Goal: Transaction & Acquisition: Purchase product/service

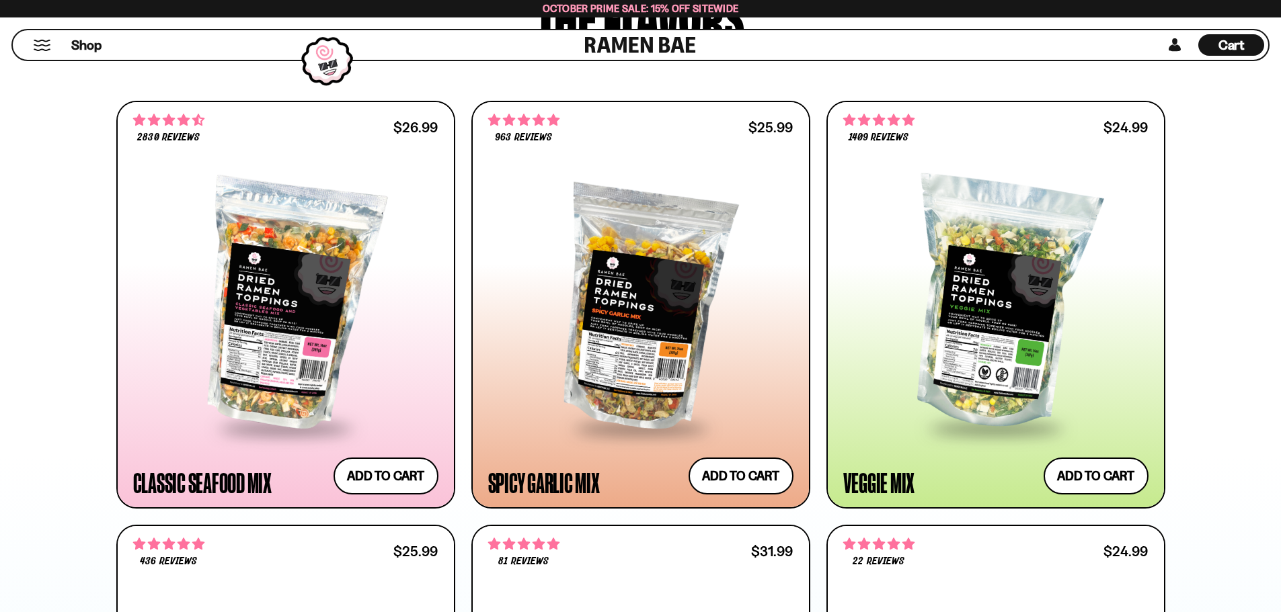
scroll to position [739, 0]
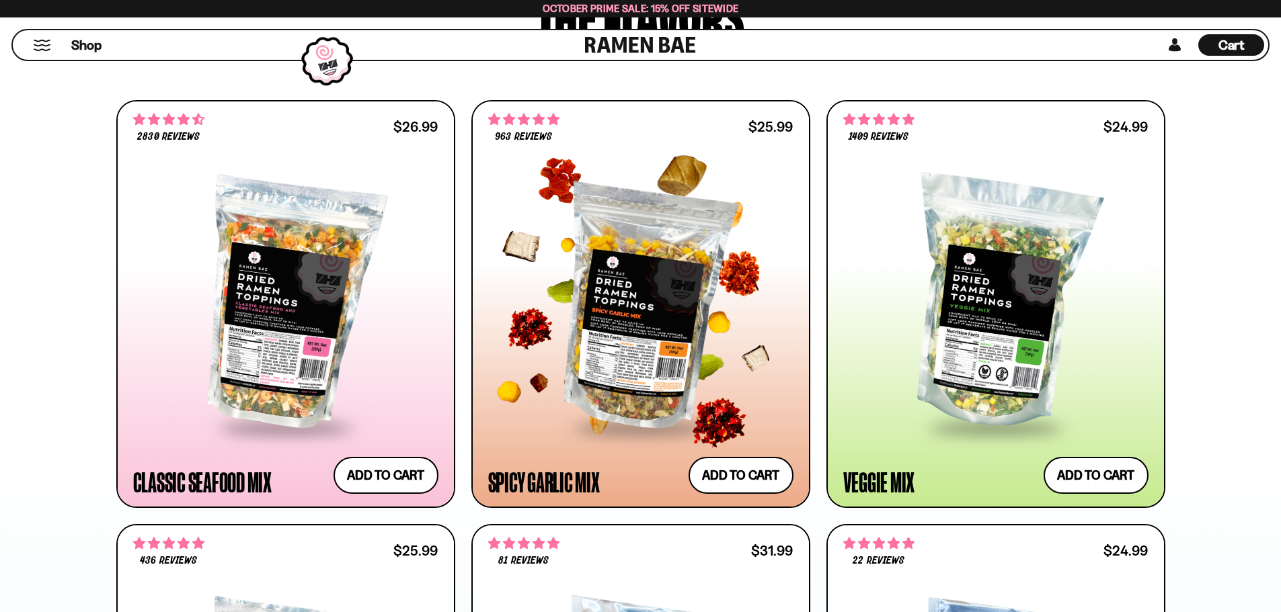
click at [743, 255] on div at bounding box center [640, 303] width 305 height 245
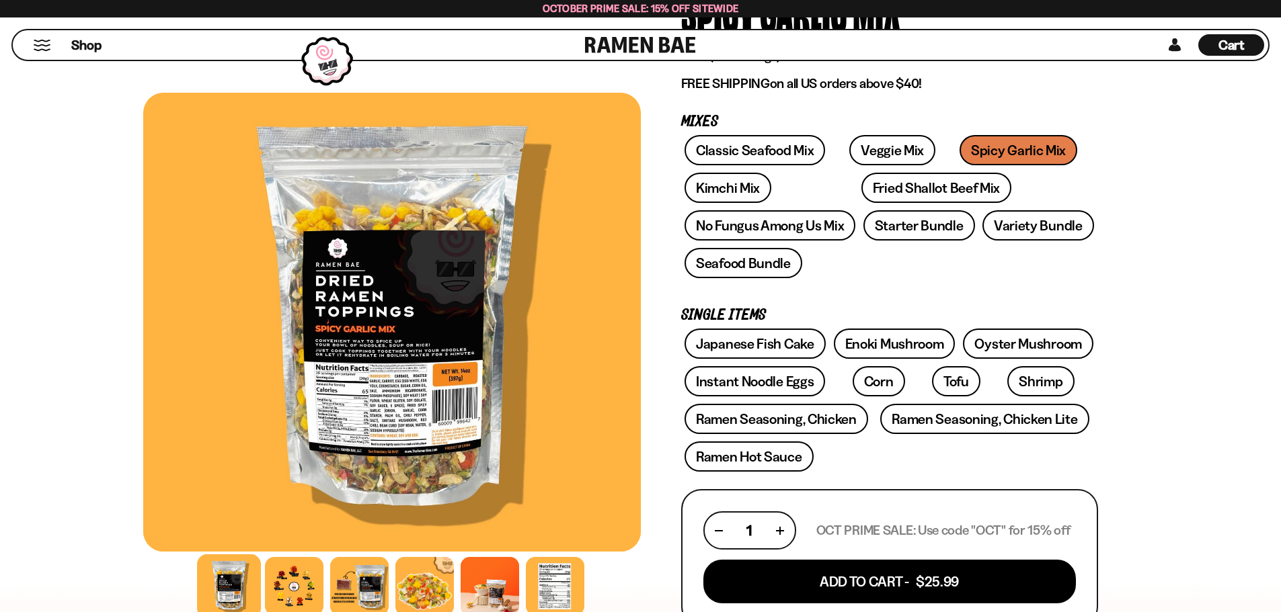
scroll to position [202, 0]
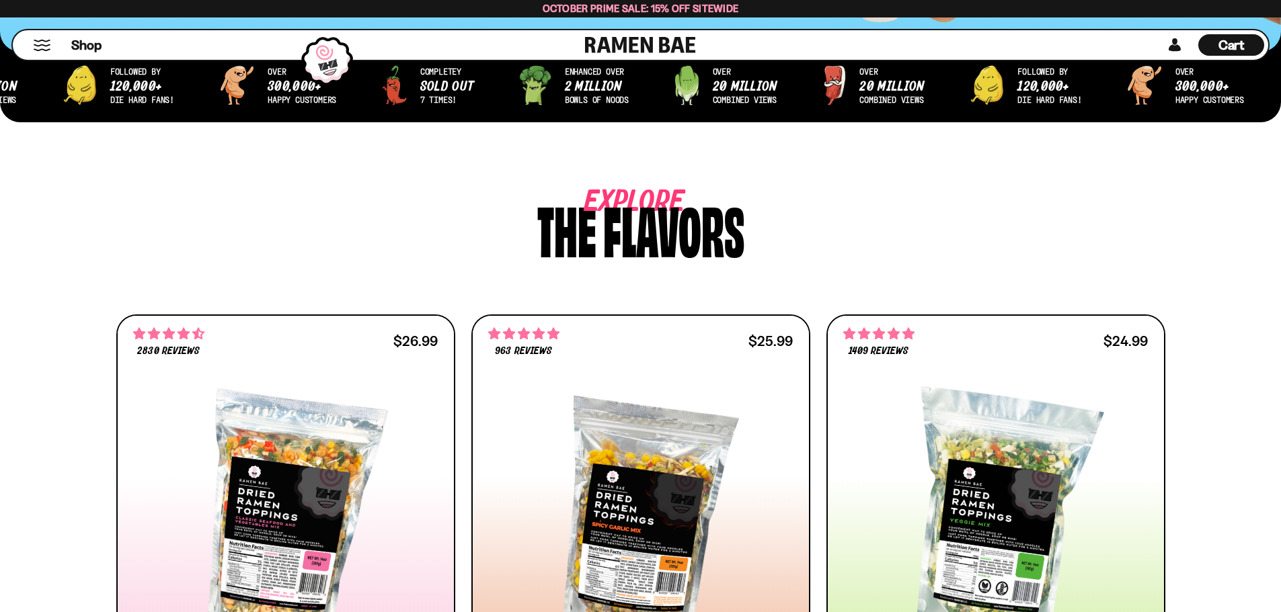
scroll to position [672, 0]
